Goal: Task Accomplishment & Management: Manage account settings

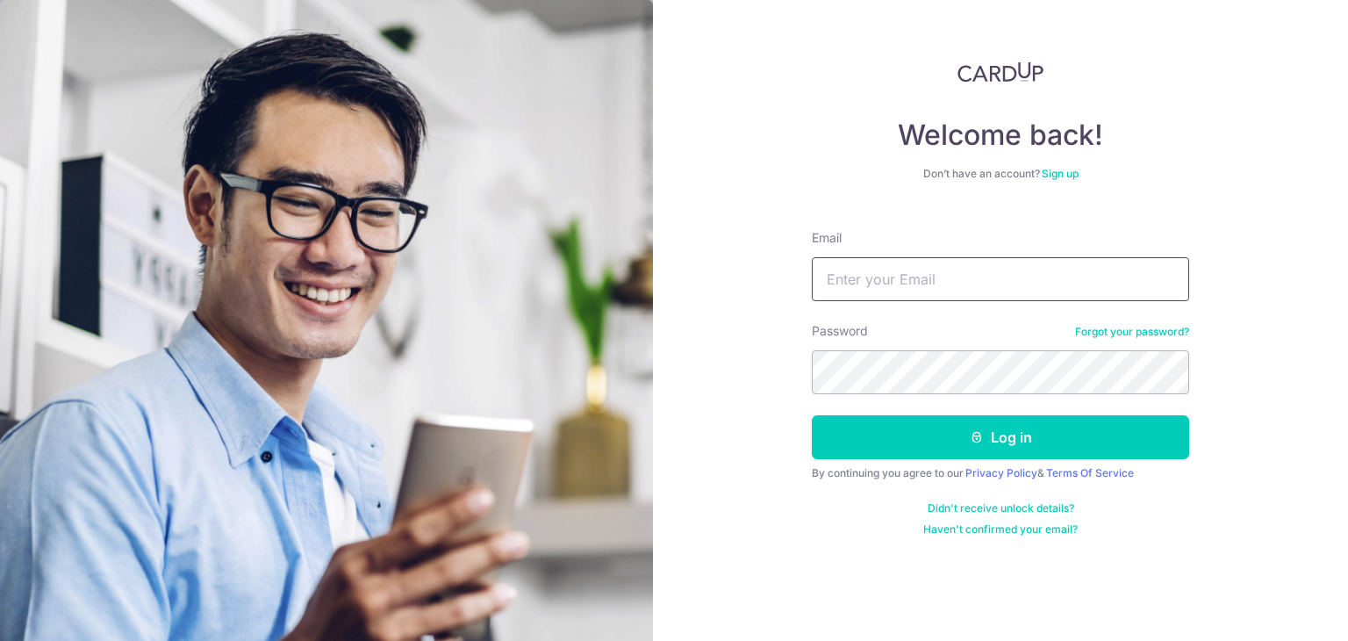
click at [992, 281] on input "Email" at bounding box center [1000, 279] width 377 height 44
click at [917, 271] on input "Email" at bounding box center [1000, 279] width 377 height 44
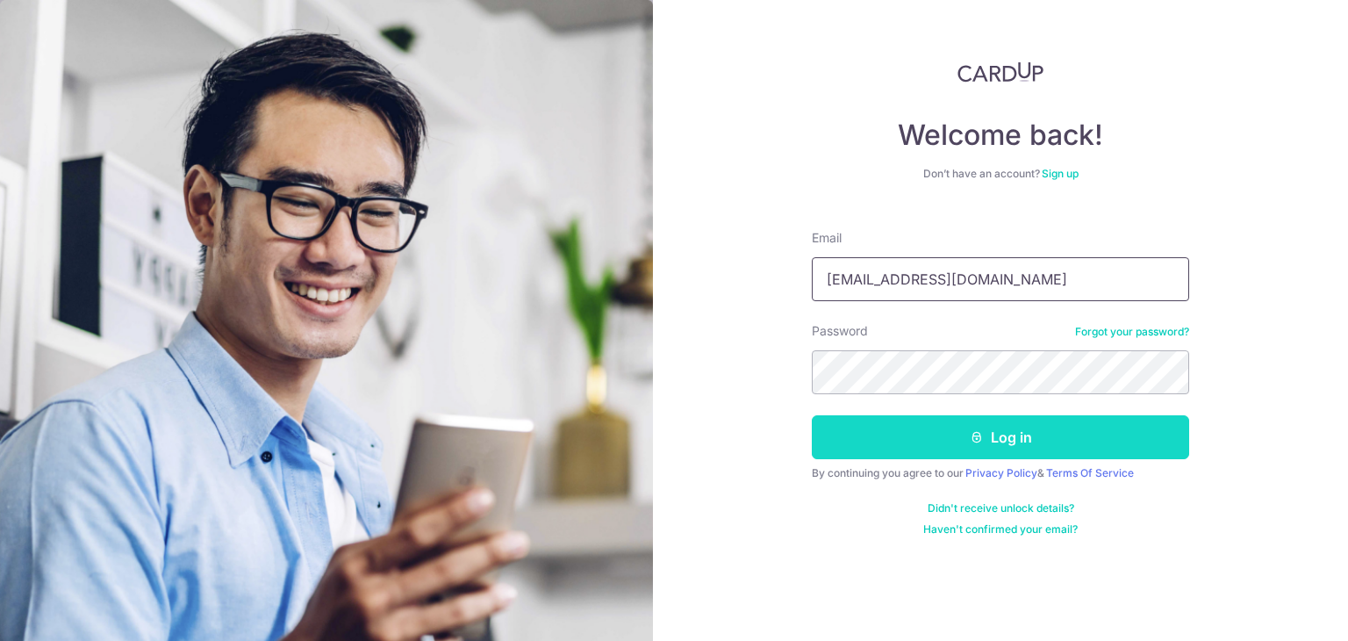
type input "[EMAIL_ADDRESS][DOMAIN_NAME]"
click at [1008, 450] on button "Log in" at bounding box center [1000, 437] width 377 height 44
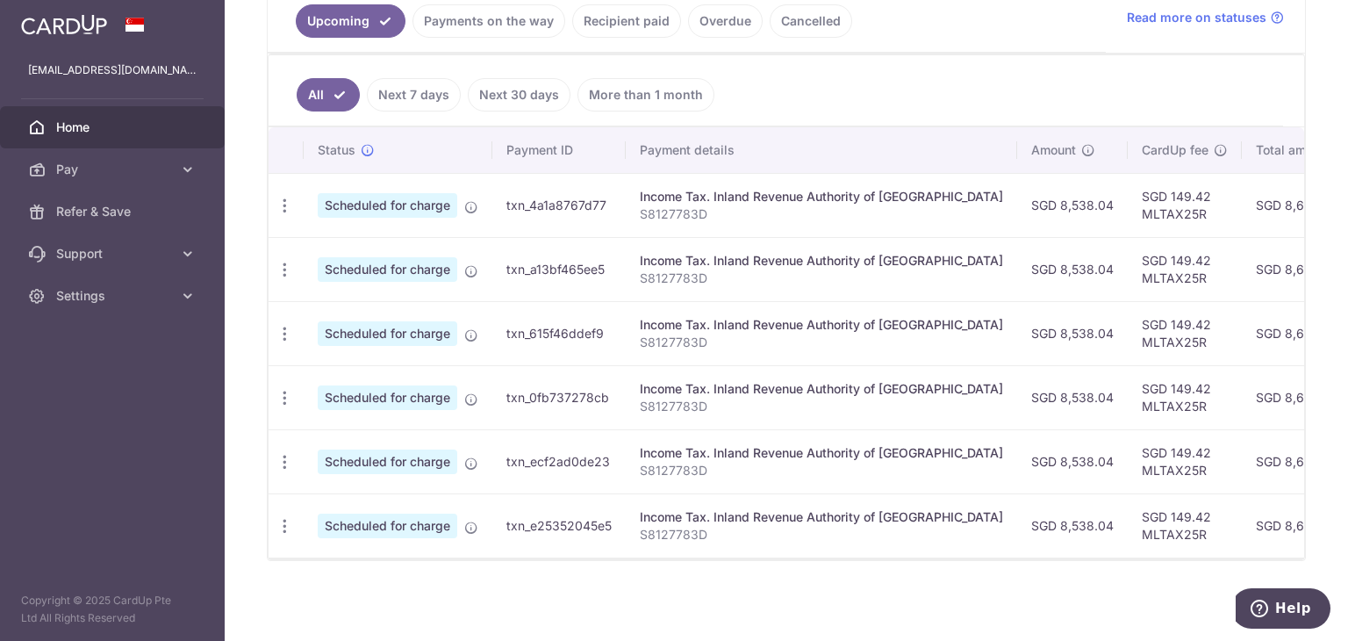
scroll to position [423, 0]
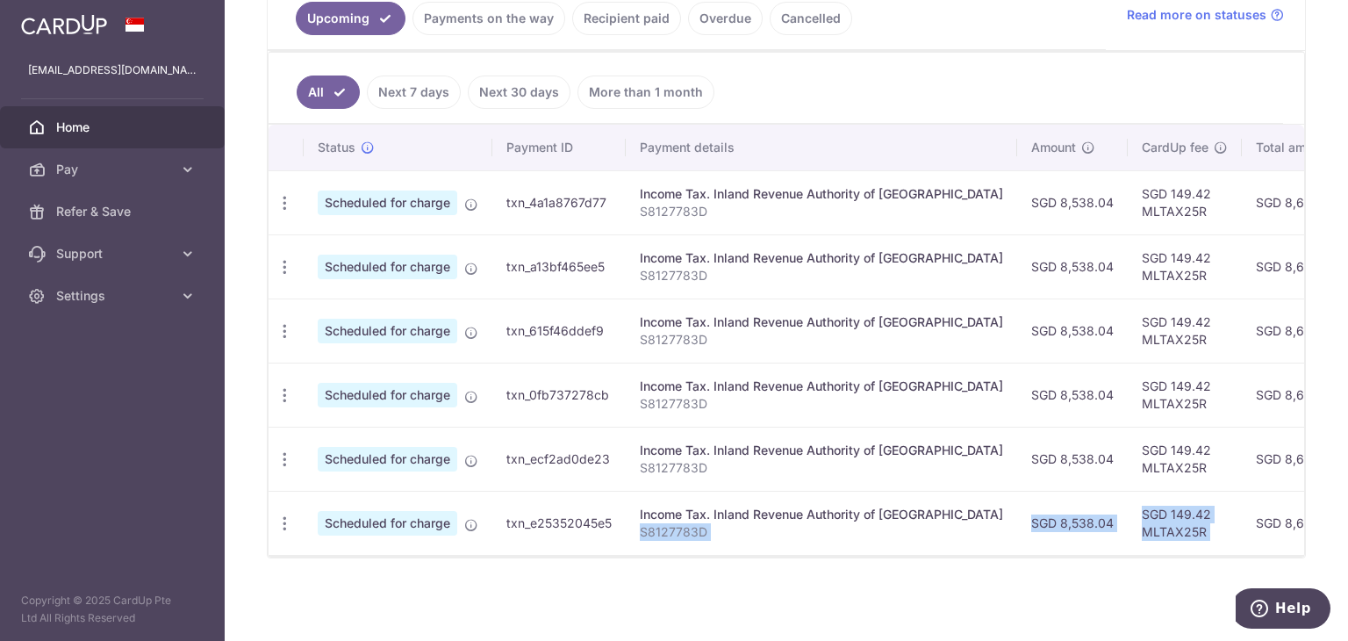
drag, startPoint x: 938, startPoint y: 545, endPoint x: 1178, endPoint y: 543, distance: 240.4
click at [1178, 543] on tr "Update payment Cancel payment Scheduled for charge txn_e25352045e5 Income Tax. …" at bounding box center [986, 523] width 1435 height 64
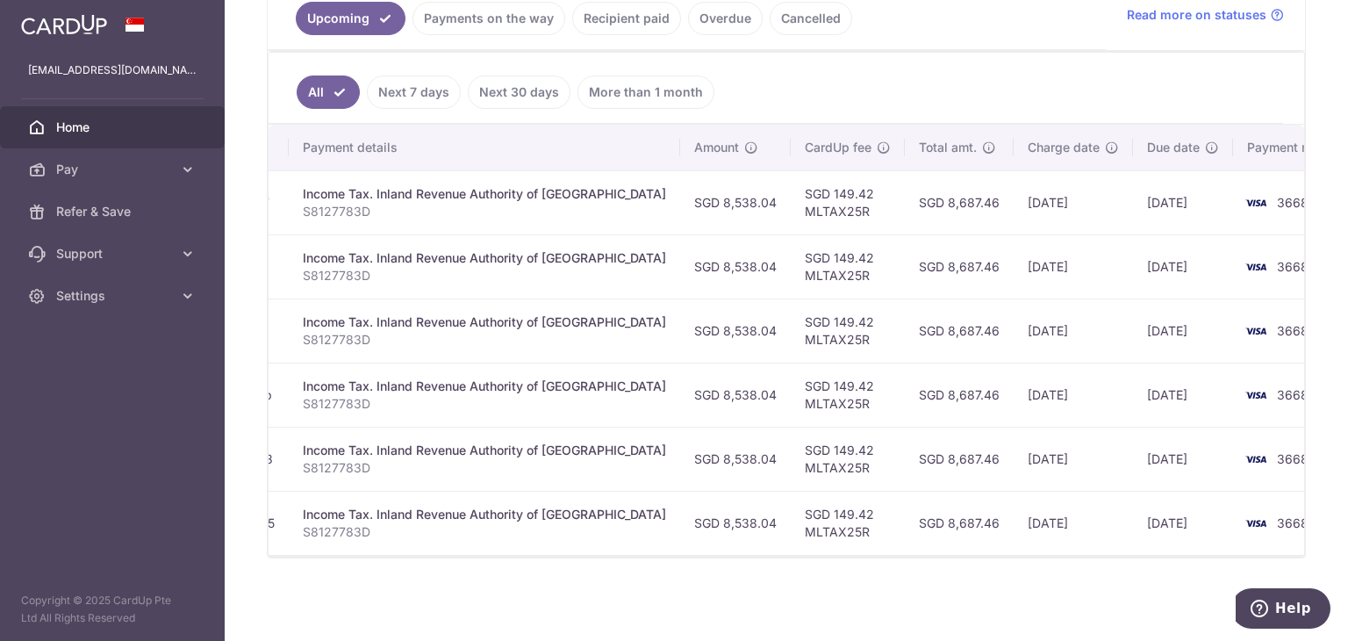
click at [1322, 378] on div "× Pause Schedule Pause all future payments in this series Pause just this one p…" at bounding box center [786, 320] width 1123 height 641
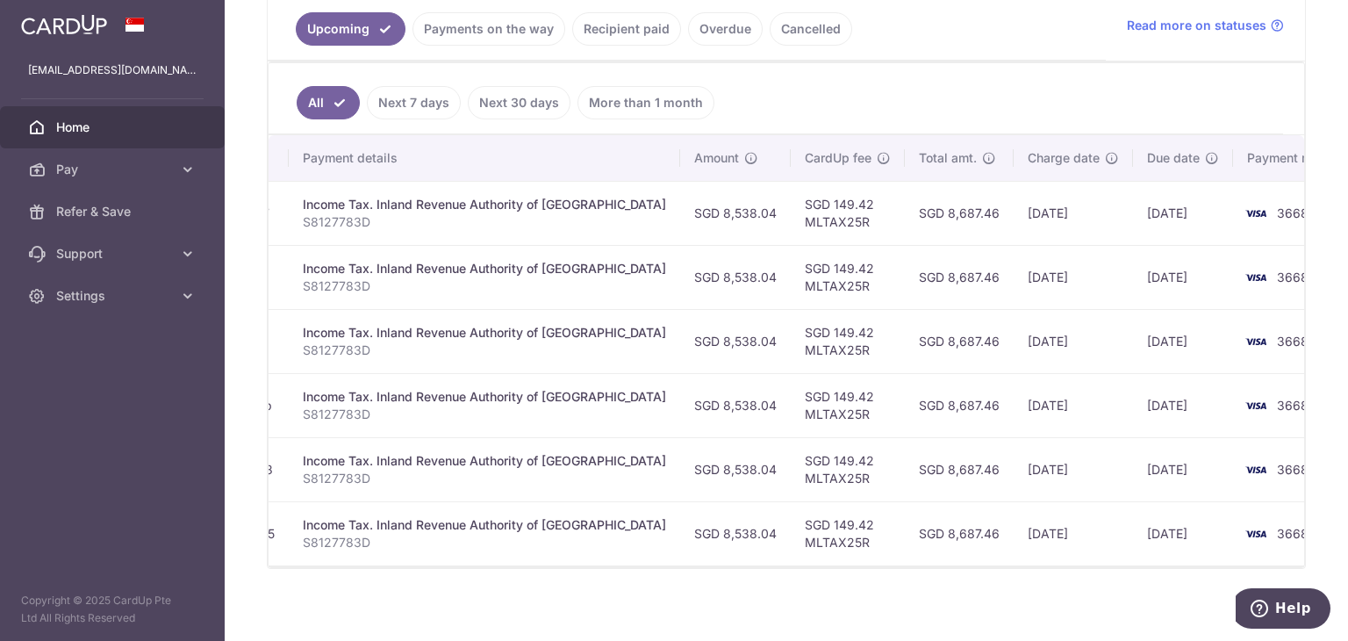
scroll to position [423, 0]
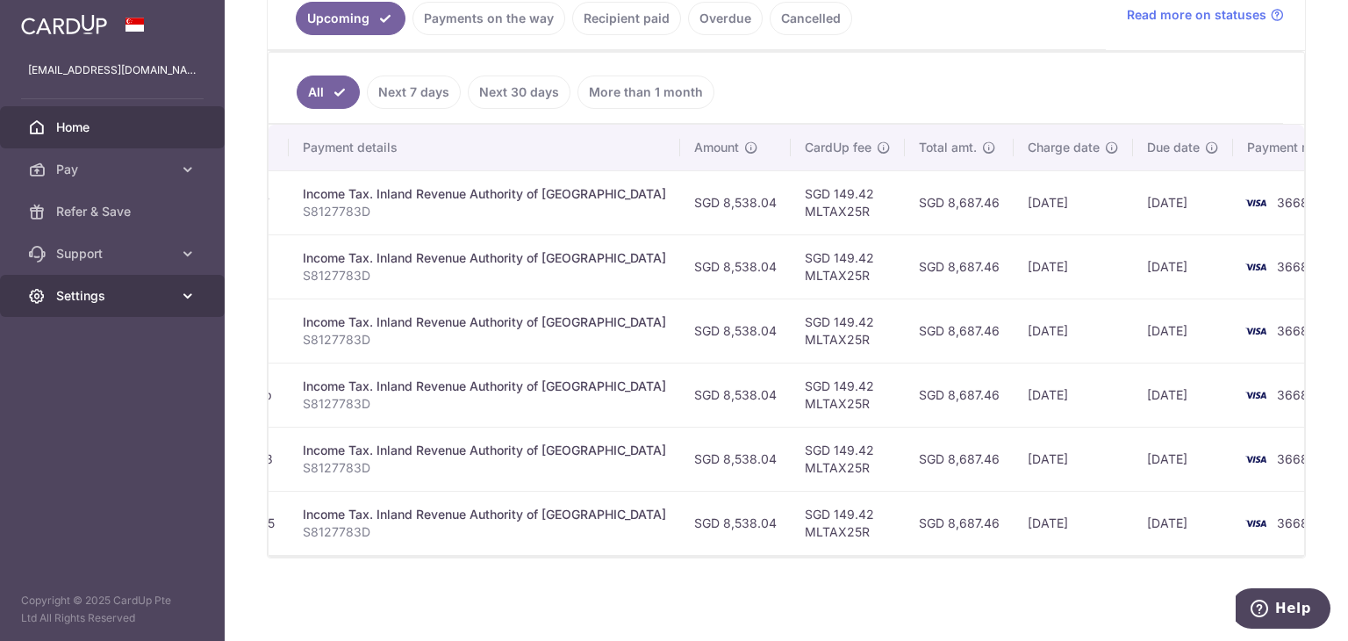
click at [186, 289] on icon at bounding box center [188, 296] width 18 height 18
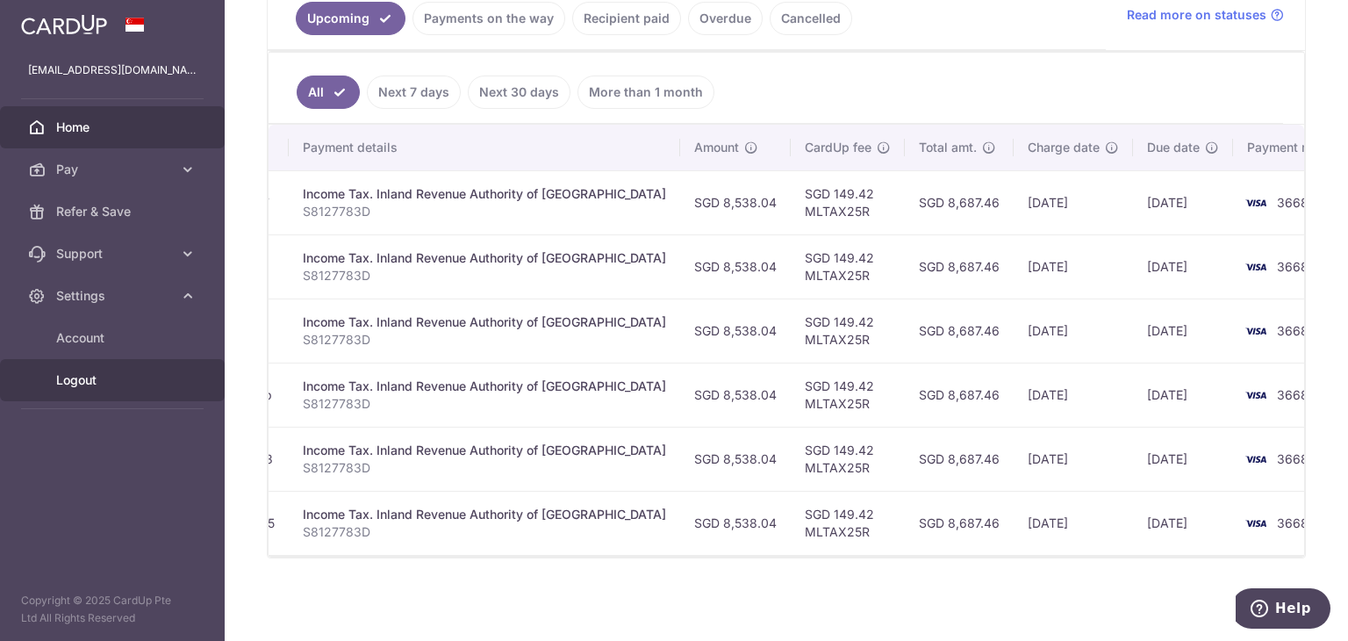
click at [84, 376] on span "Logout" at bounding box center [114, 380] width 116 height 18
